Goal: Information Seeking & Learning: Learn about a topic

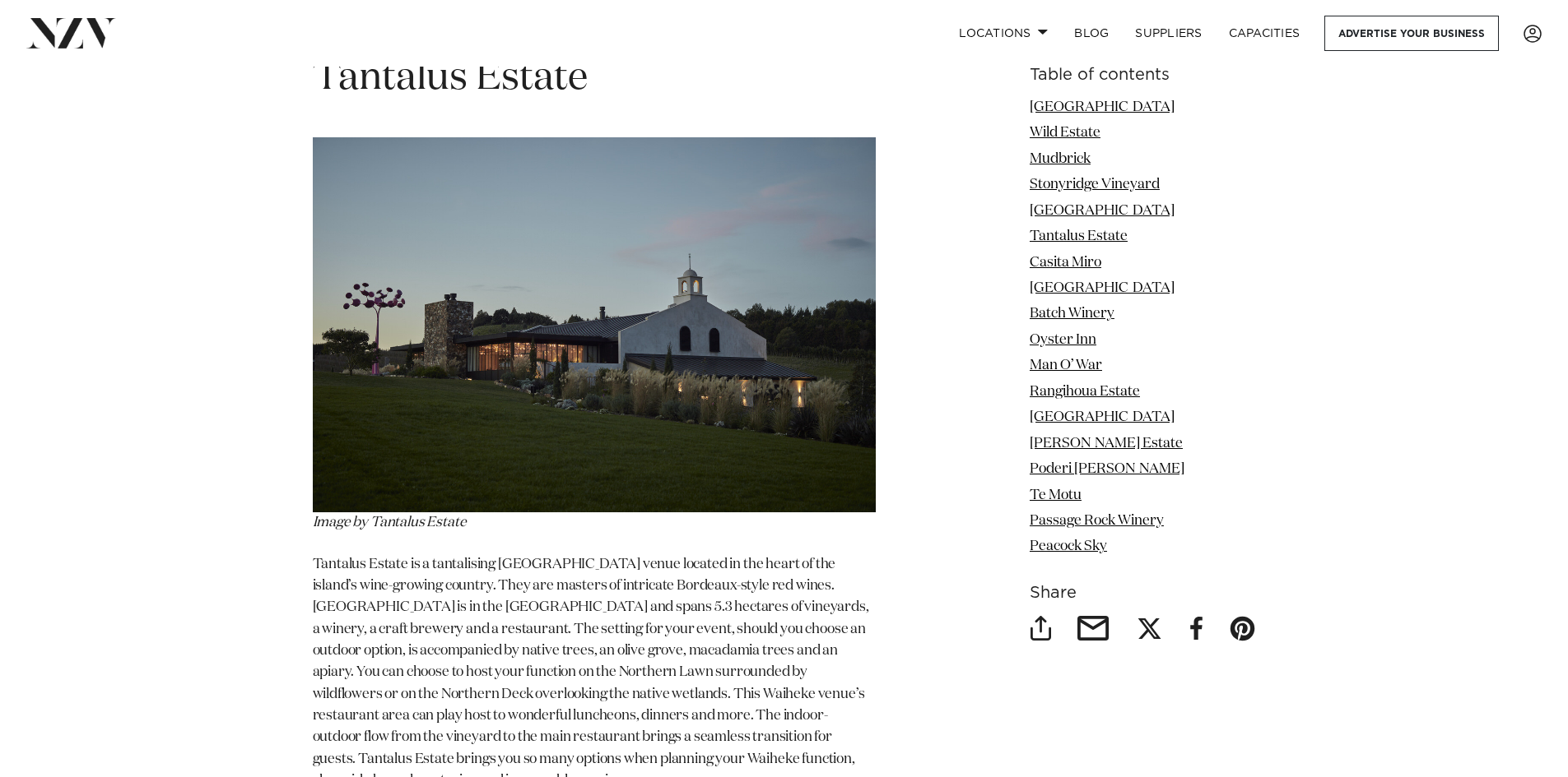
scroll to position [6333, 0]
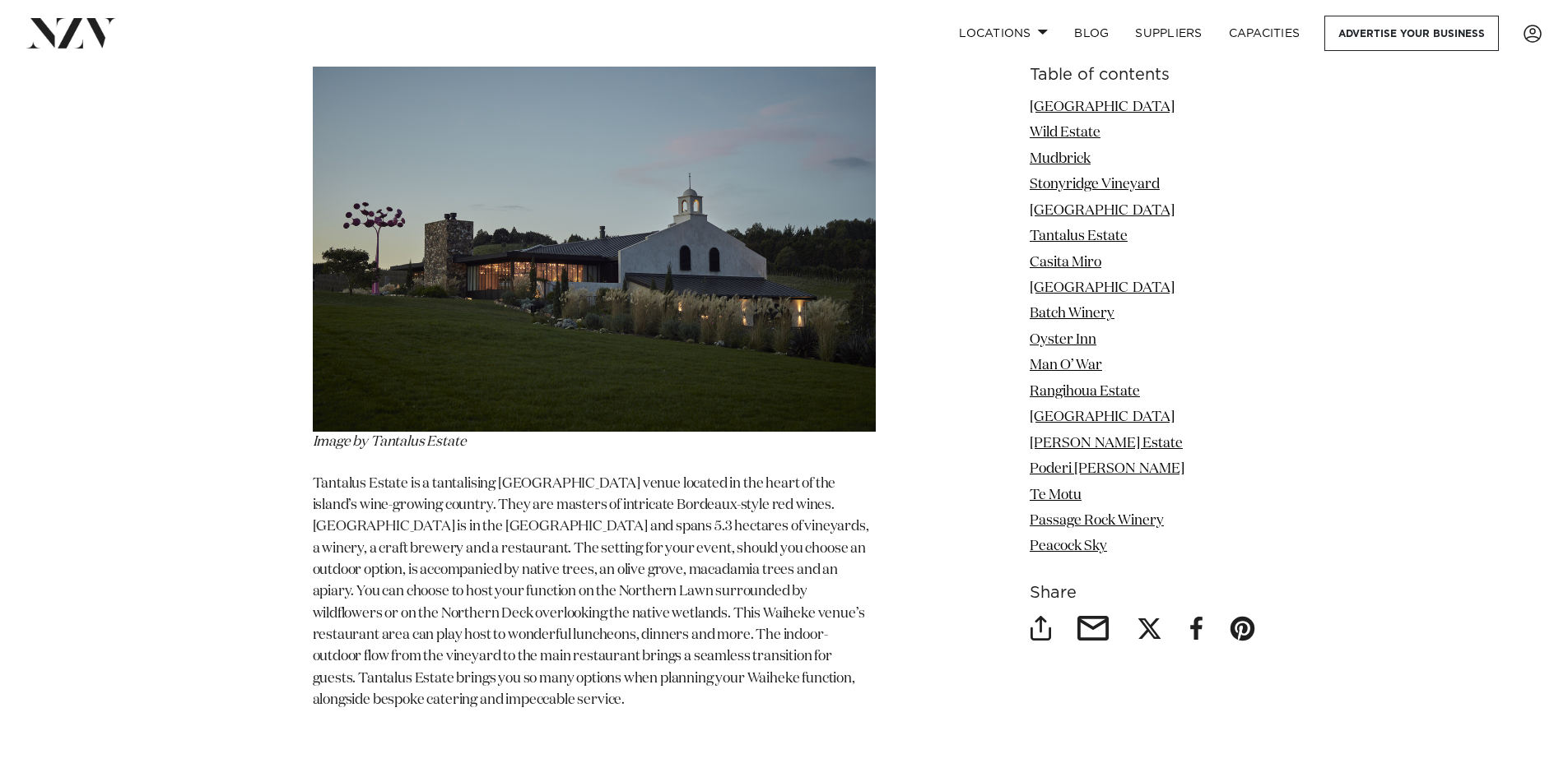
drag, startPoint x: 372, startPoint y: 440, endPoint x: 478, endPoint y: 436, distance: 106.1
click at [478, 436] on p "Image by Tantalus Estate" at bounding box center [594, 255] width 563 height 397
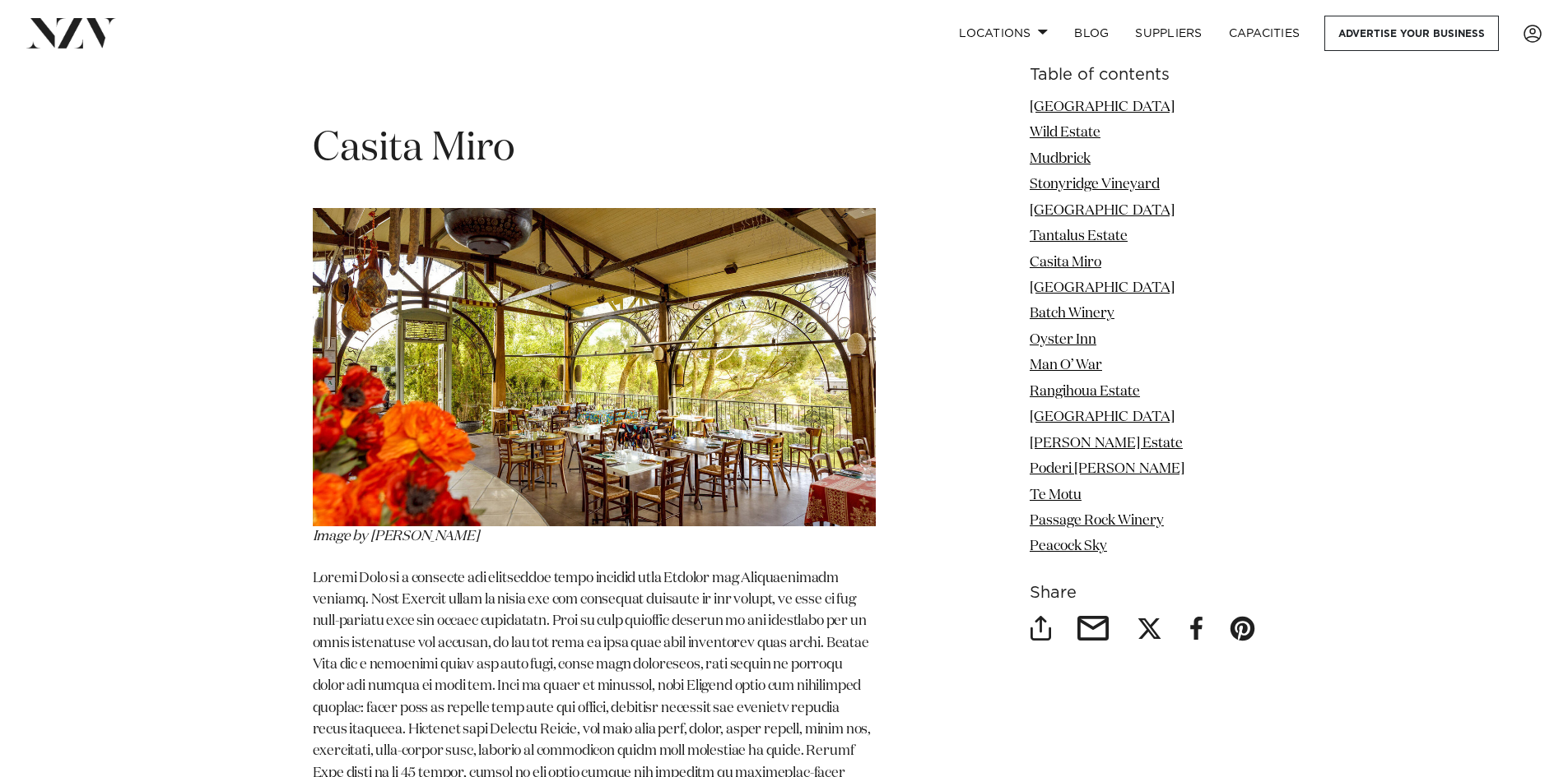
scroll to position [7075, 0]
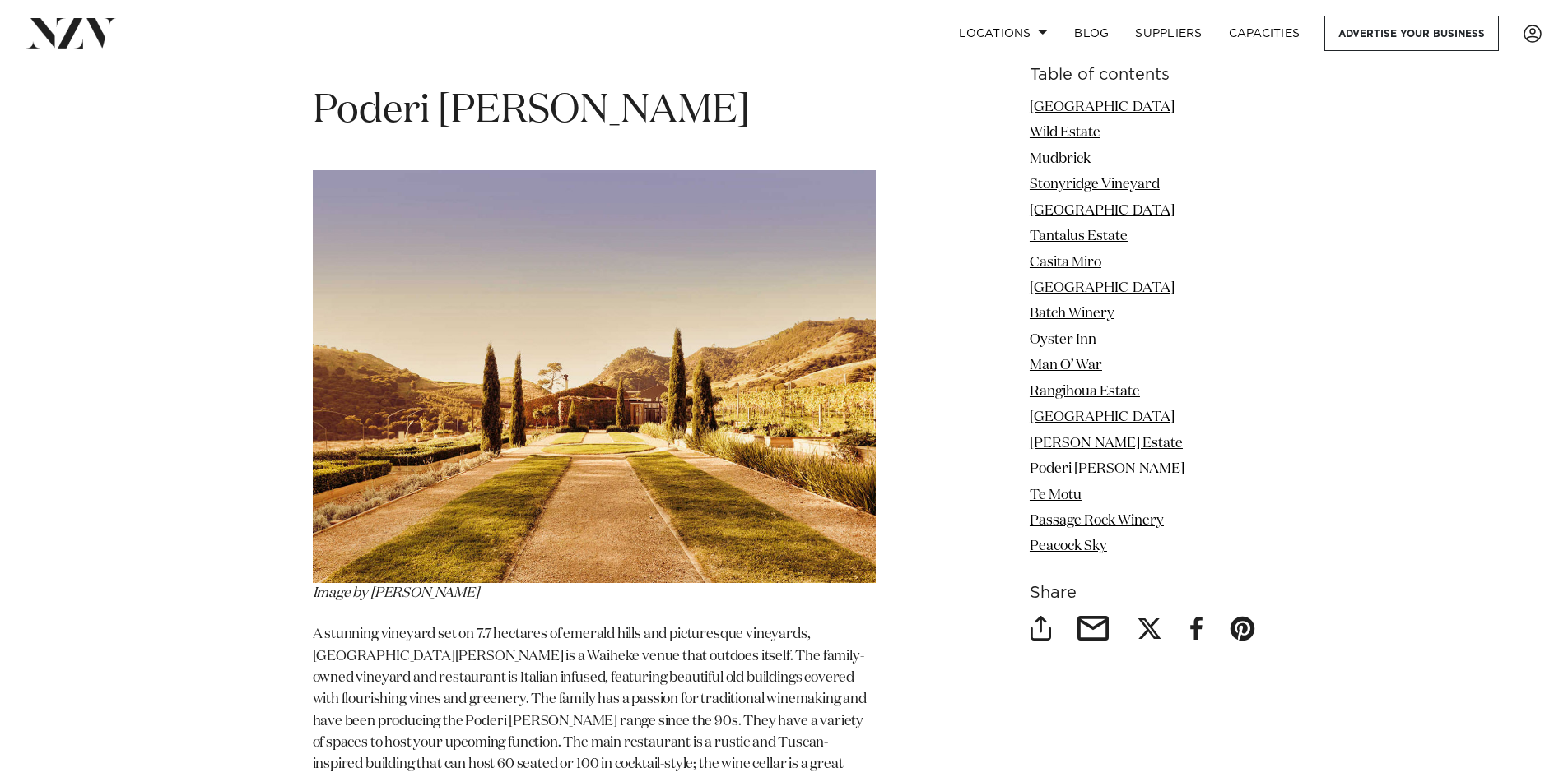
scroll to position [13162, 0]
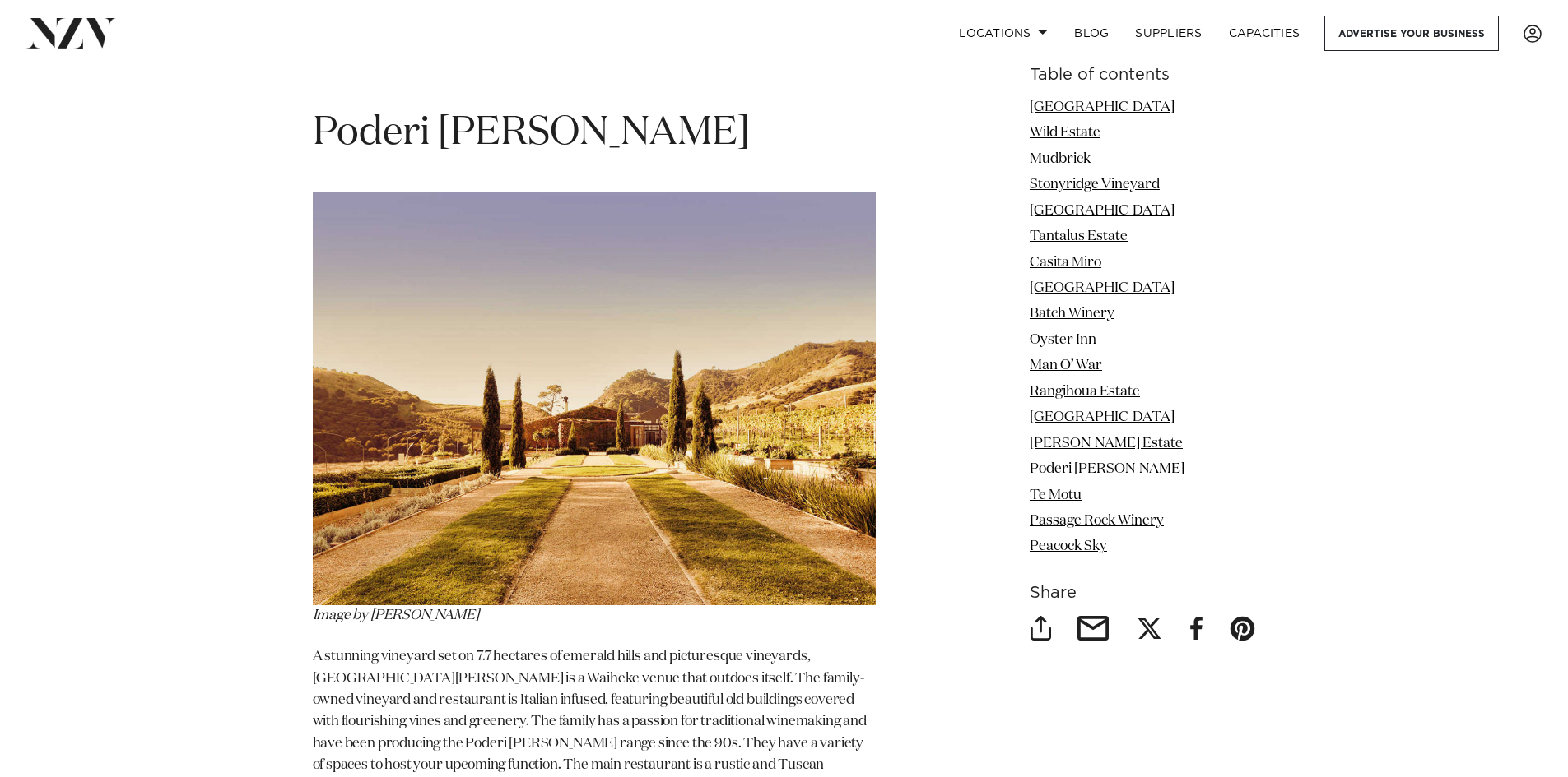
drag, startPoint x: 313, startPoint y: 86, endPoint x: 543, endPoint y: 70, distance: 230.6
click at [543, 107] on h1 "Poderi [PERSON_NAME]" at bounding box center [594, 133] width 563 height 52
copy span "Poderi [PERSON_NAME]"
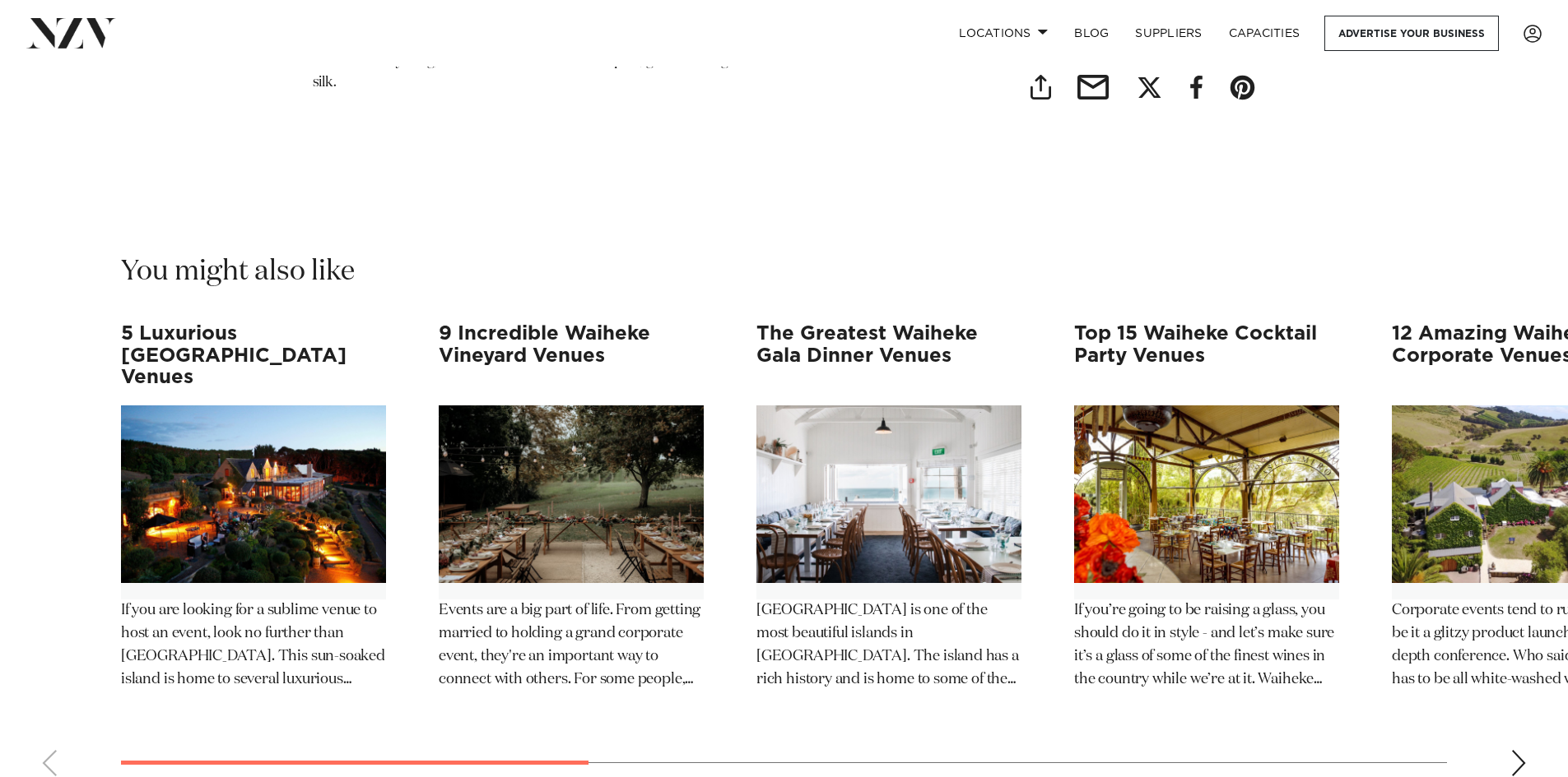
scroll to position [16288, 0]
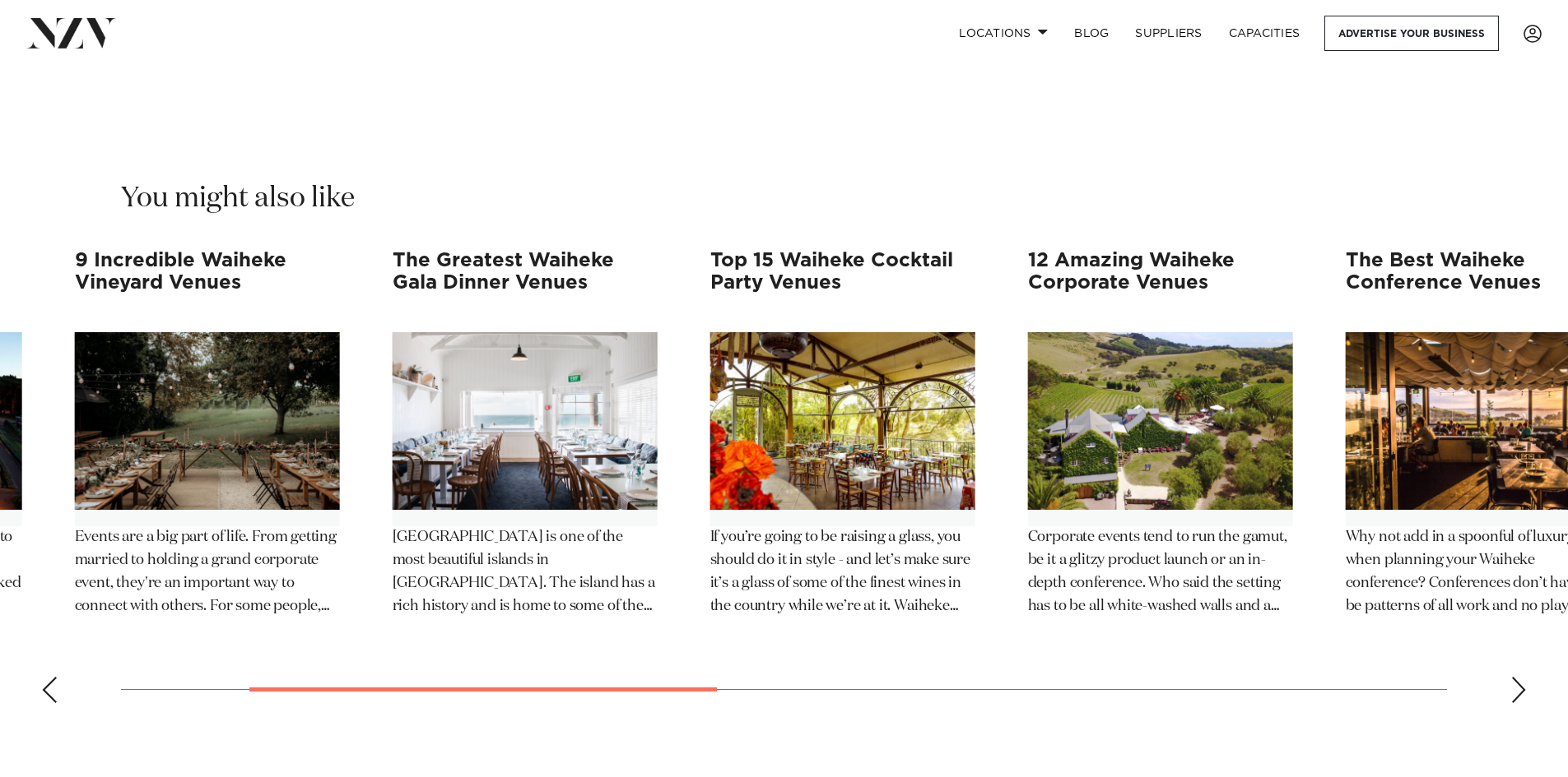
drag, startPoint x: 372, startPoint y: 581, endPoint x: 500, endPoint y: 574, distance: 128.2
click at [502, 574] on swiper-container "5 Luxurious Waiheke Island Resort Venues If you are looking for a sublime venue…" at bounding box center [784, 484] width 1568 height 466
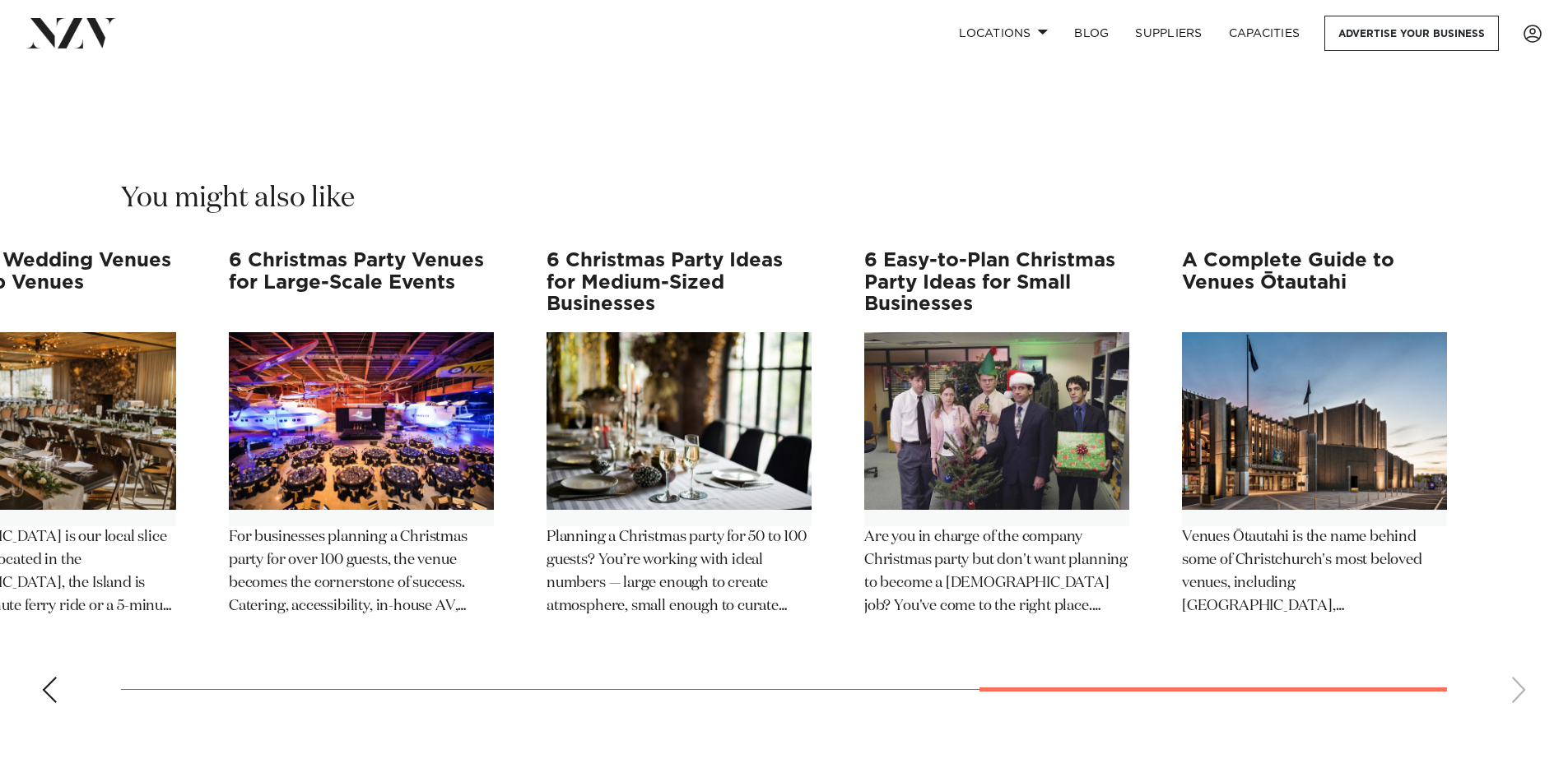
drag, startPoint x: 743, startPoint y: 578, endPoint x: 1358, endPoint y: 498, distance: 620.2
click at [1358, 498] on swiper-container "5 Luxurious Waiheke Island Resort Venues If you are looking for a sublime venue…" at bounding box center [784, 484] width 1568 height 466
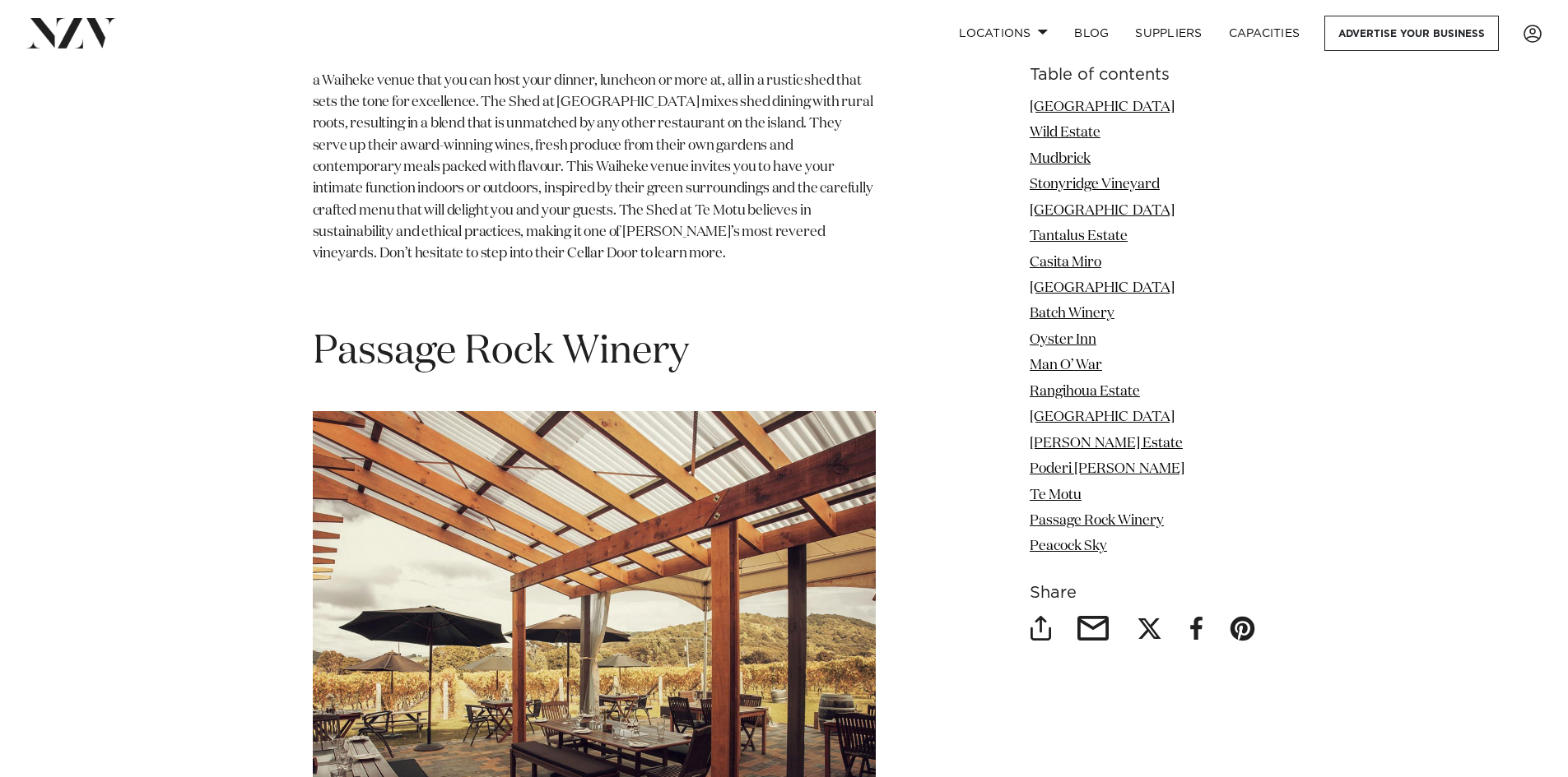
scroll to position [14479, 0]
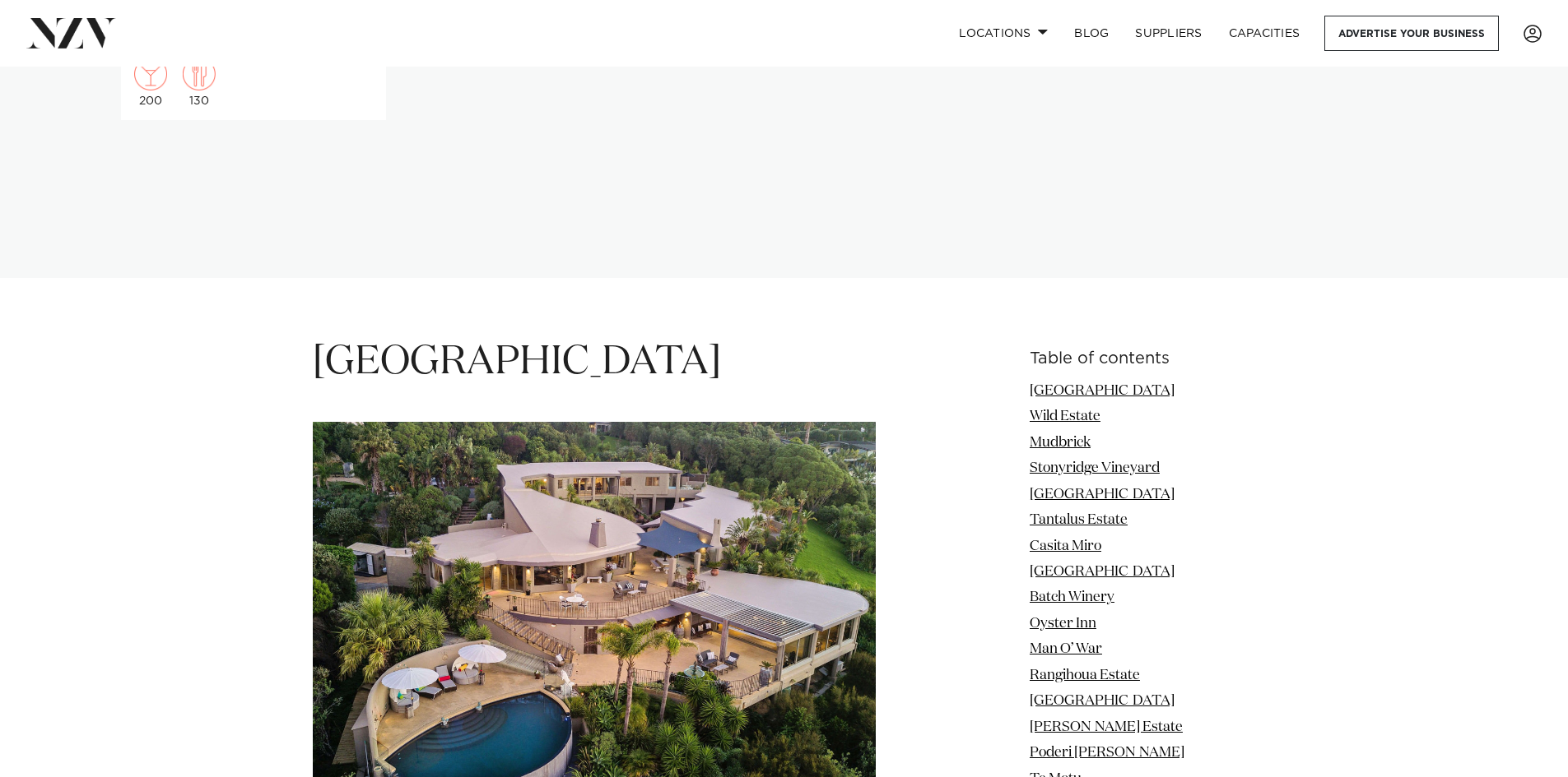
scroll to position [2057, 0]
